Goal: Information Seeking & Learning: Learn about a topic

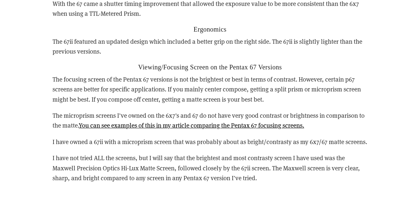
scroll to position [1729, 0]
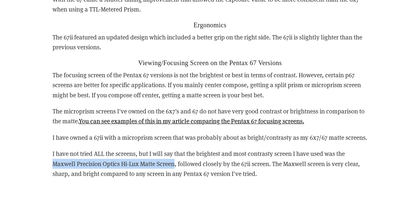
drag, startPoint x: 176, startPoint y: 154, endPoint x: 54, endPoint y: 152, distance: 121.4
click at [54, 152] on p "I have not tried ALL the screens, but I will say that the brightest and most co…" at bounding box center [210, 163] width 315 height 30
copy p "[PERSON_NAME] Precision Optics Hi-Lux Matte Screen"
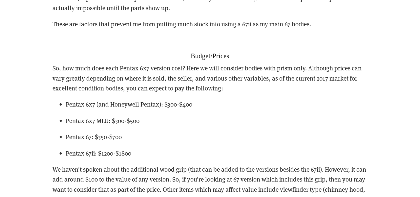
scroll to position [2053, 0]
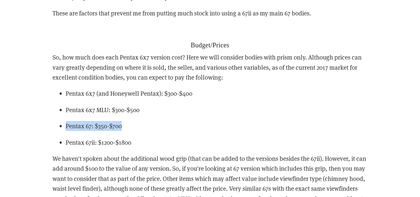
drag, startPoint x: 128, startPoint y: 116, endPoint x: 78, endPoint y: 105, distance: 51.6
click at [77, 106] on ul "Pentax 6x7 (and Honeywell Pentax): $300-$400 Pentax 6x7 MLU: $300-$500 Pentax 6…" at bounding box center [210, 117] width 315 height 59
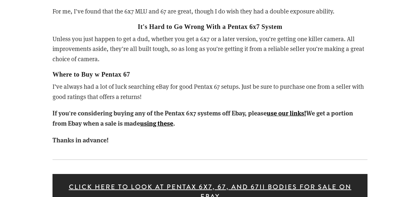
scroll to position [2765, 0]
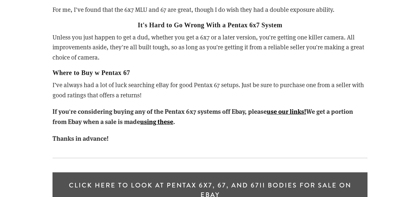
click at [188, 172] on link "Click here to look at Pentax 6x7, 67, and 67ii bodies for sale on Ebay" at bounding box center [210, 189] width 315 height 35
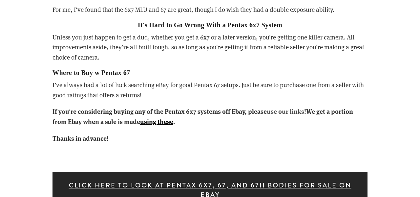
click at [291, 106] on strong "use our links!" at bounding box center [286, 110] width 39 height 9
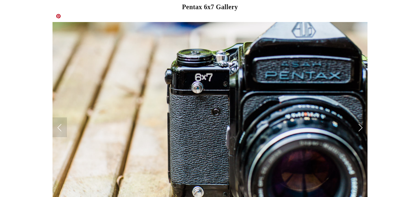
scroll to position [3202, 0]
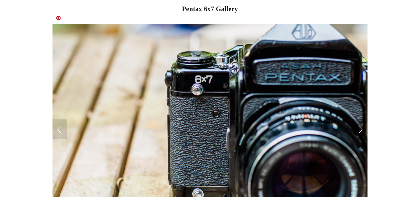
click at [359, 119] on link "Next Slide" at bounding box center [360, 129] width 14 height 20
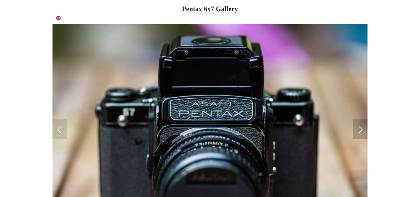
click at [359, 119] on link "Next Slide" at bounding box center [360, 129] width 14 height 20
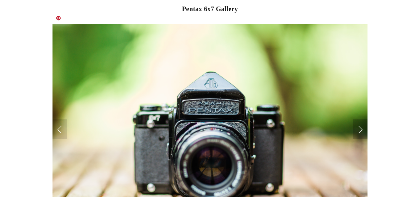
click at [362, 119] on link "Next Slide" at bounding box center [360, 129] width 14 height 20
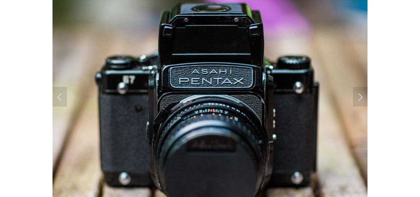
scroll to position [3231, 0]
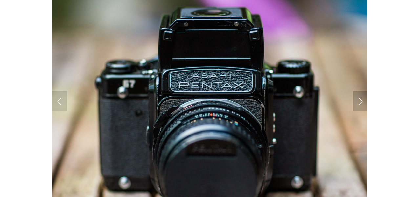
click at [358, 91] on link "Next Slide" at bounding box center [360, 101] width 14 height 20
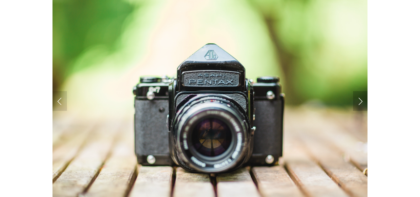
click at [358, 91] on link "Next Slide" at bounding box center [360, 101] width 14 height 20
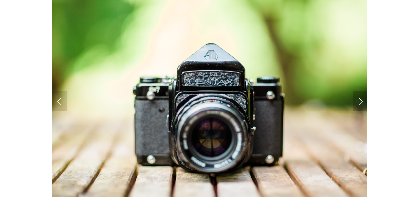
click at [358, 91] on link "Next Slide" at bounding box center [360, 101] width 14 height 20
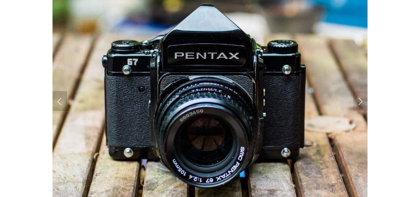
click at [58, 91] on link "Previous Slide" at bounding box center [60, 101] width 14 height 20
click at [361, 93] on link "Next Slide" at bounding box center [360, 101] width 14 height 20
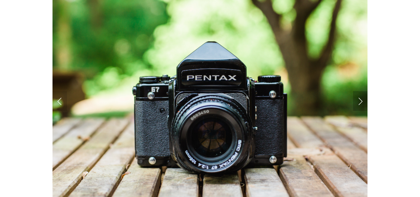
click at [361, 93] on link "Next Slide" at bounding box center [360, 101] width 14 height 20
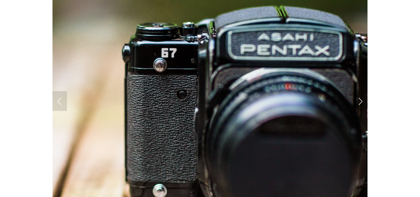
click at [361, 93] on link "Next Slide" at bounding box center [360, 101] width 14 height 20
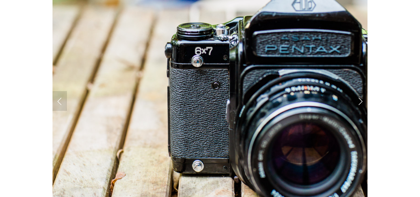
click at [361, 93] on link "Next Slide" at bounding box center [360, 101] width 14 height 20
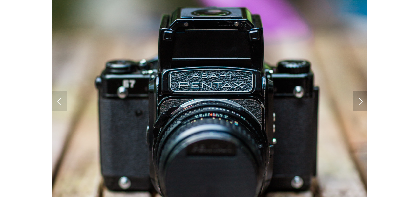
click at [361, 91] on link "Next Slide" at bounding box center [360, 101] width 14 height 20
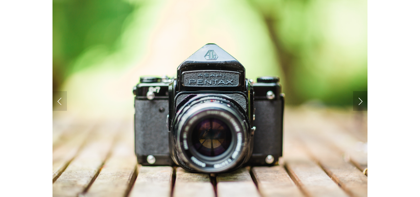
click at [361, 91] on link "Next Slide" at bounding box center [360, 101] width 14 height 20
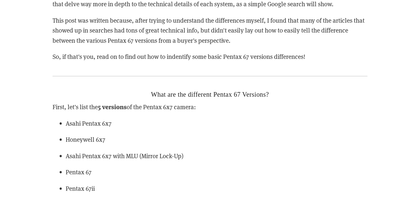
scroll to position [795, 0]
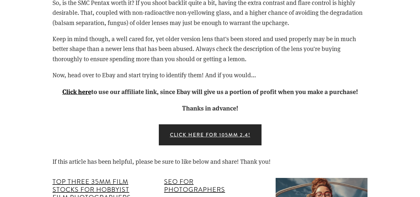
scroll to position [2001, 0]
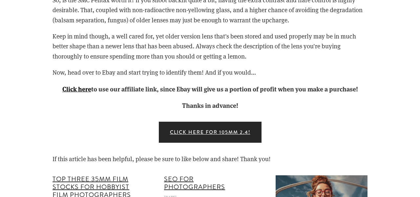
click at [176, 93] on strong "to use our affiliate link, since Ebay will give us a portion of profit when you…" at bounding box center [224, 88] width 267 height 9
click at [78, 93] on strong "Click here" at bounding box center [76, 88] width 29 height 9
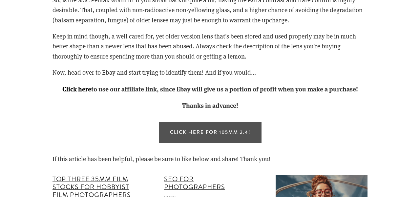
click at [209, 138] on link "Click Here for 105mm 2.4!" at bounding box center [210, 131] width 103 height 21
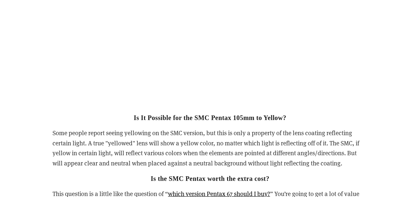
scroll to position [1783, 0]
